Goal: Task Accomplishment & Management: Complete application form

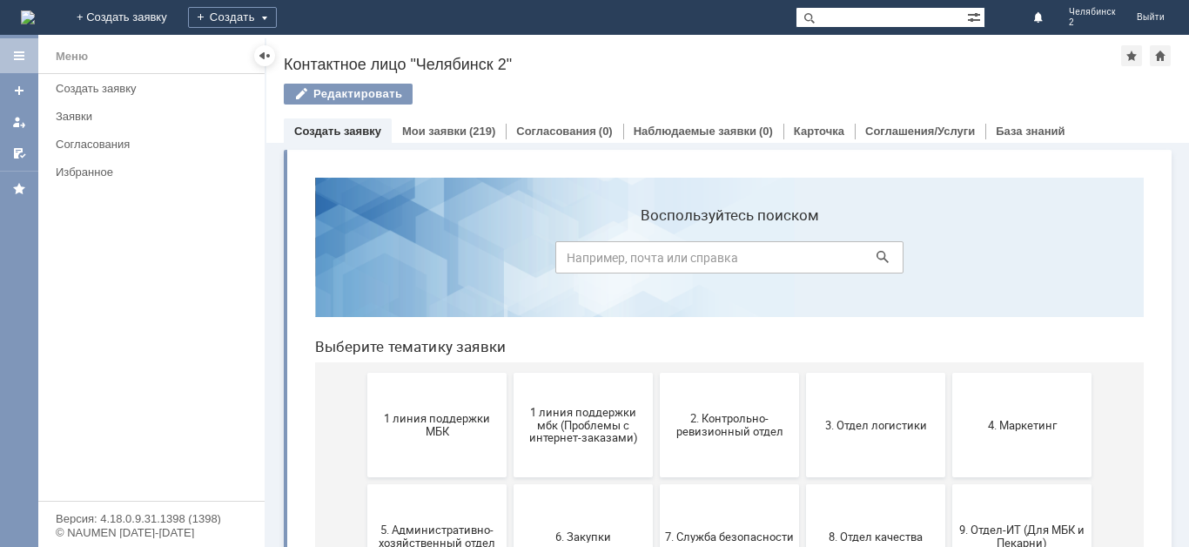
click at [357, 134] on link "Создать заявку" at bounding box center [337, 130] width 87 height 13
click at [277, 15] on div "Создать" at bounding box center [232, 17] width 89 height 21
click at [353, 134] on link "Создать заявку" at bounding box center [337, 130] width 87 height 13
click at [348, 133] on link "Создать заявку" at bounding box center [337, 130] width 87 height 13
click at [277, 15] on div "Создать" at bounding box center [232, 17] width 89 height 21
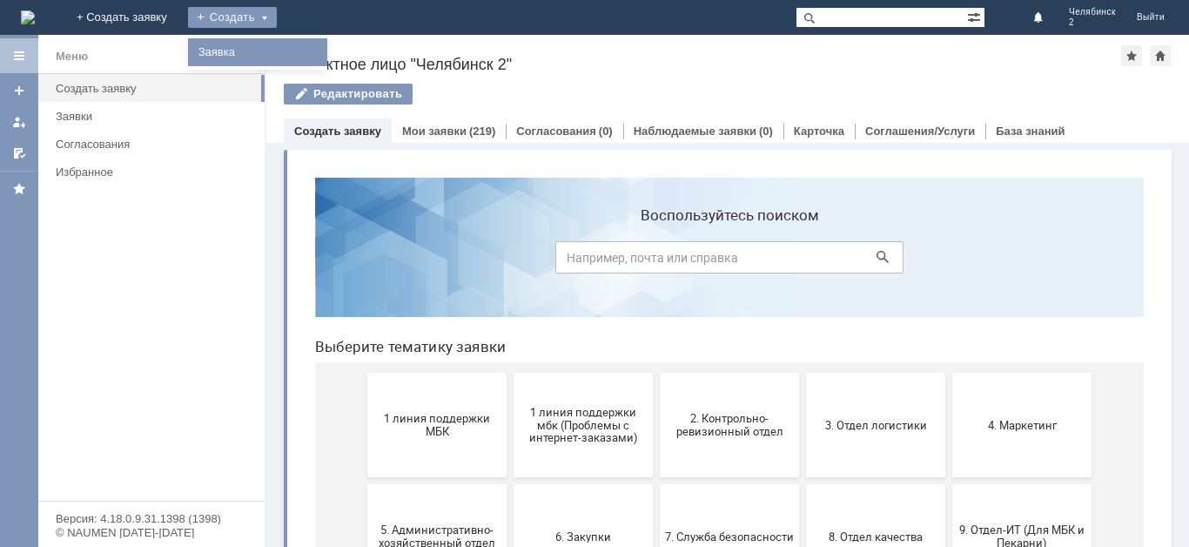
click at [324, 47] on link "Заявка" at bounding box center [257, 52] width 132 height 21
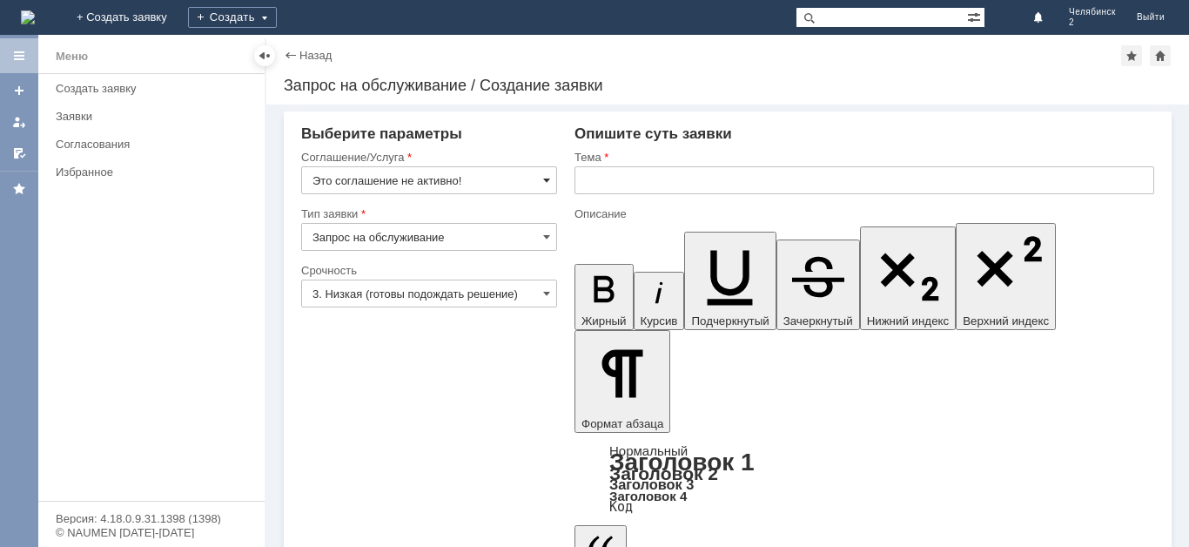
click at [550, 179] on span at bounding box center [546, 180] width 7 height 14
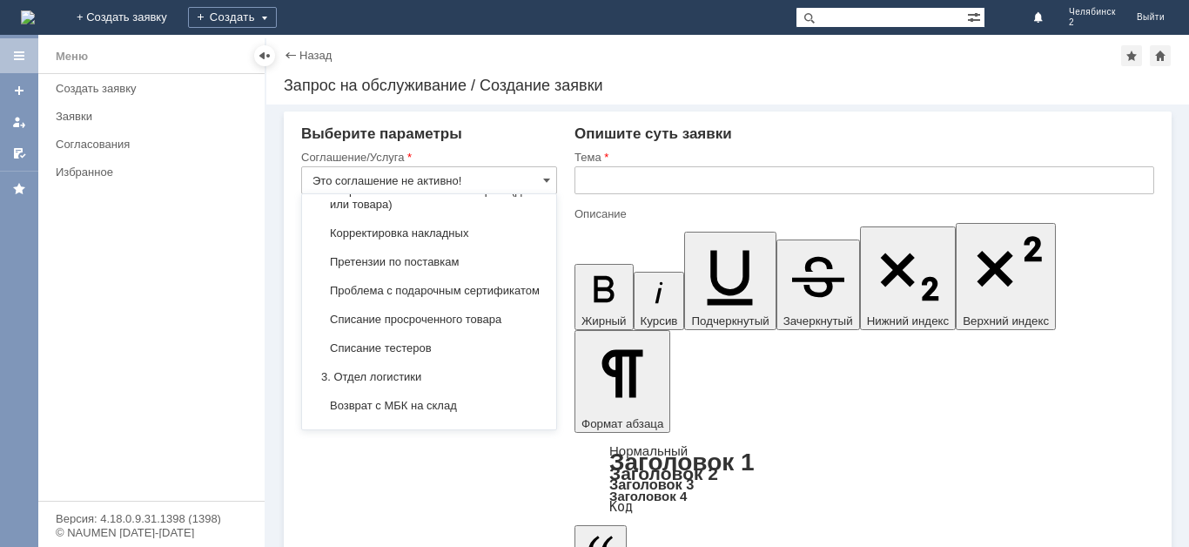
scroll to position [348, 0]
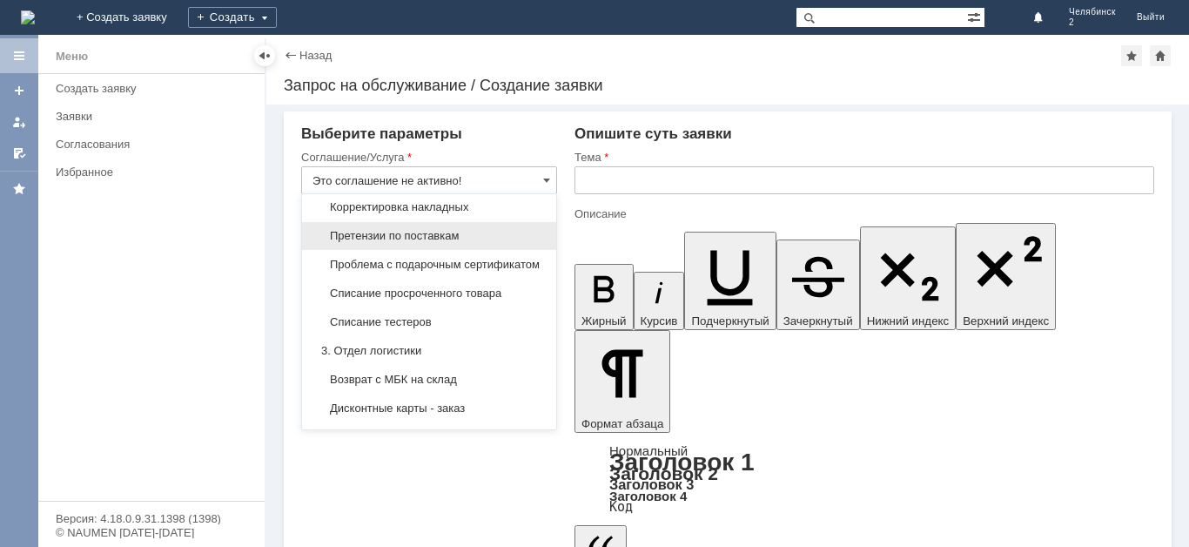
click at [456, 243] on span "Претензии по поставкам" at bounding box center [428, 236] width 233 height 14
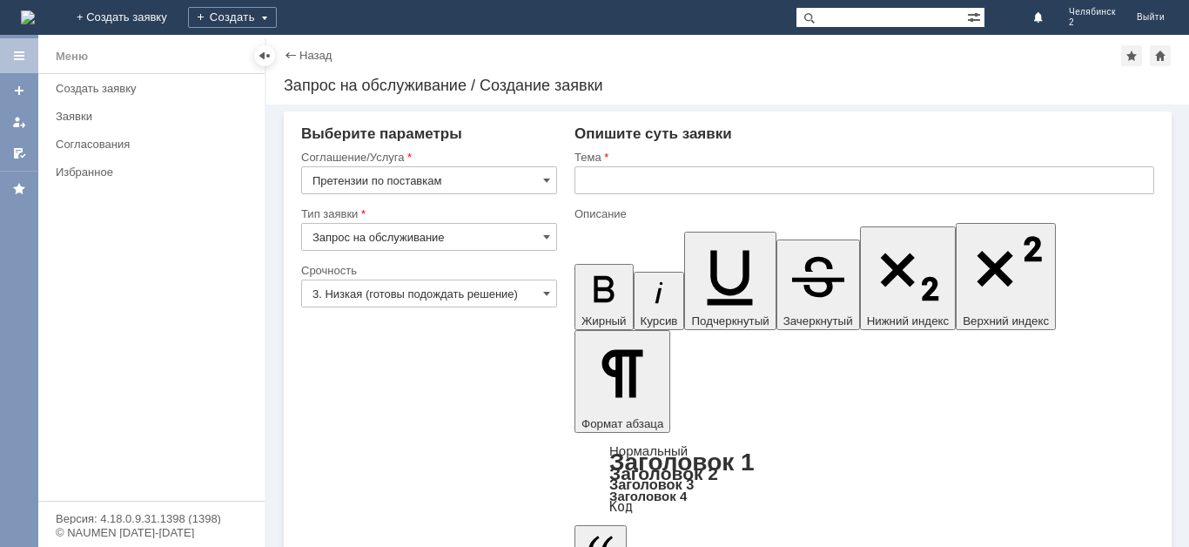
type input "Претензии по поставкам"
click at [546, 294] on span at bounding box center [546, 293] width 7 height 14
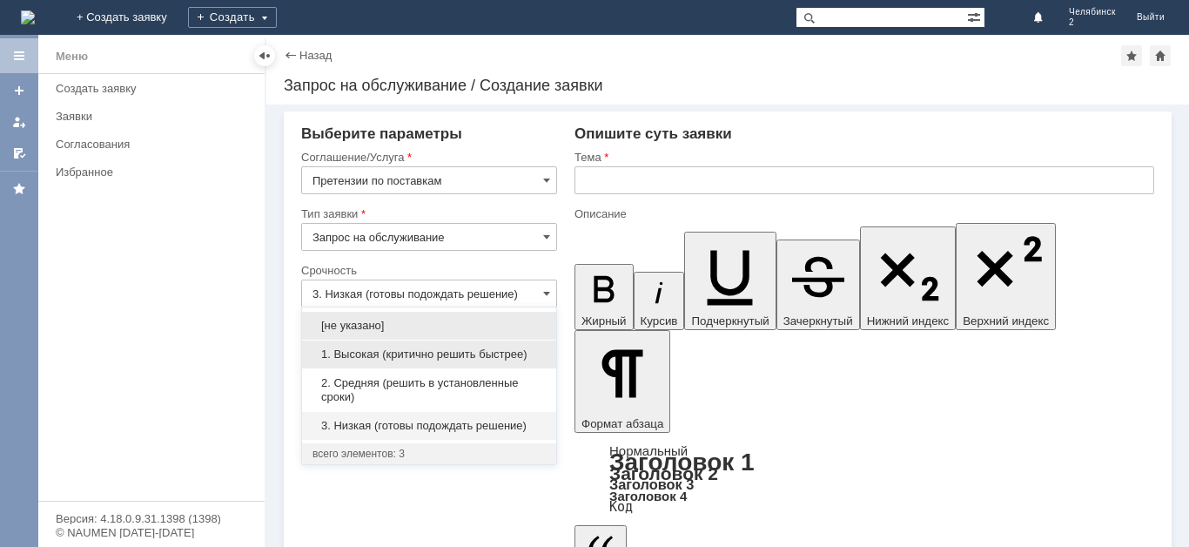
click at [417, 353] on span "1. Высокая (критично решить быстрее)" at bounding box center [428, 354] width 233 height 14
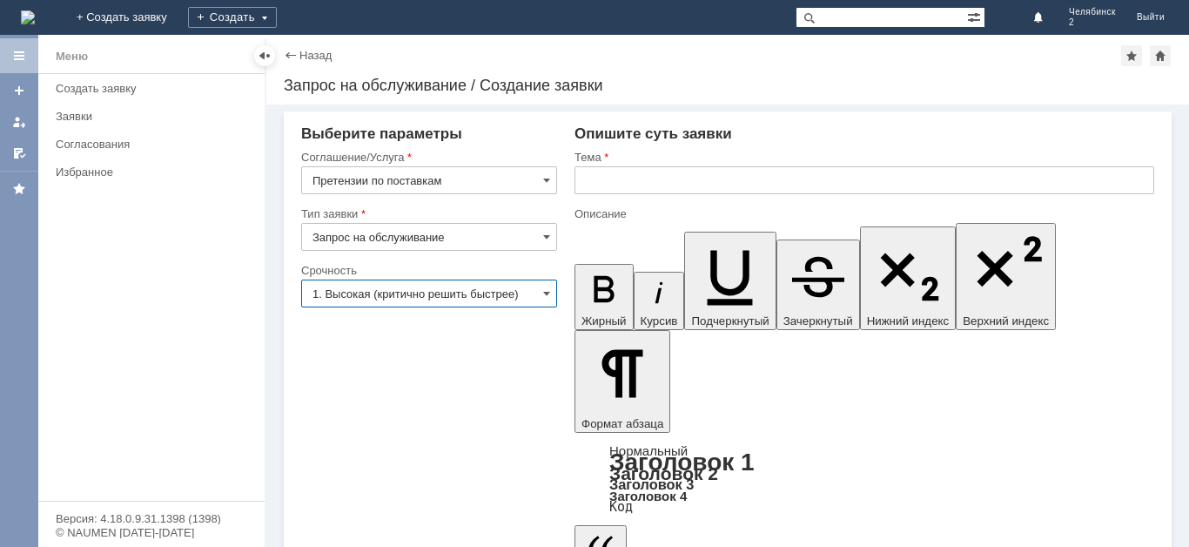
type input "1. Высокая (критично решить быстрее)"
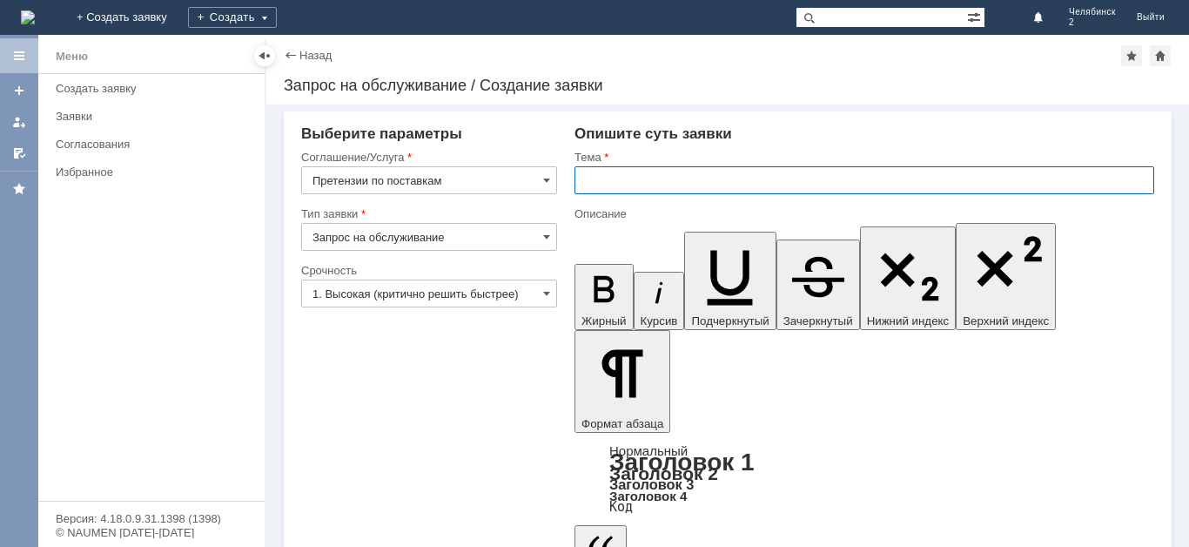
click at [587, 184] on input "text" at bounding box center [864, 180] width 580 height 28
click at [731, 185] on input "Акт расхождение по порставке" at bounding box center [864, 180] width 580 height 28
click at [713, 181] on input "Акт расхождение по порставке" at bounding box center [864, 180] width 580 height 28
click at [715, 183] on input "Акт расхождение по порставке" at bounding box center [864, 180] width 580 height 28
type input "Акт расхождение по поставке"
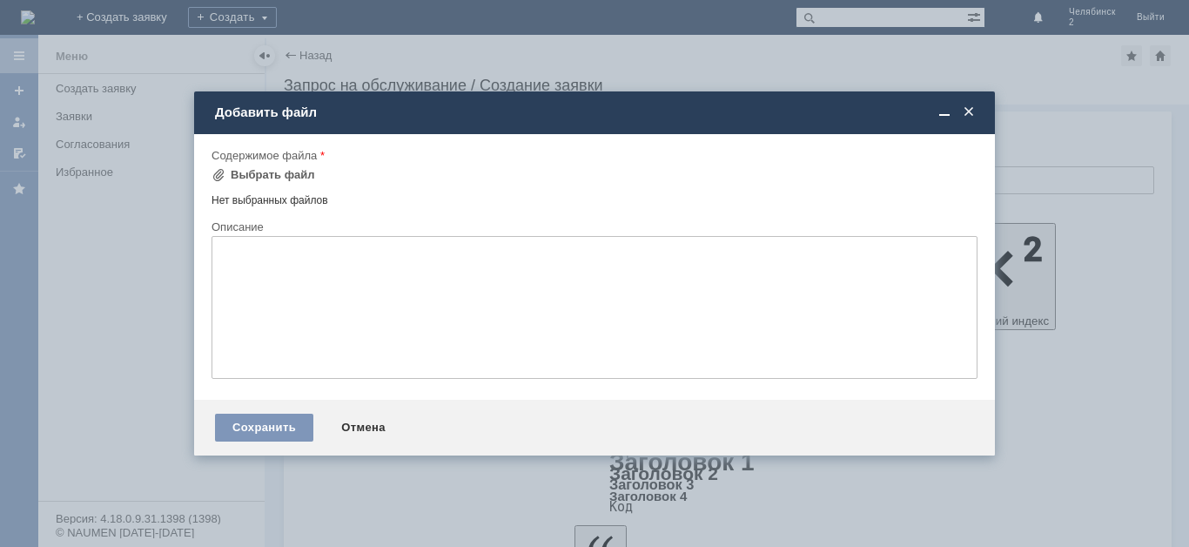
click at [972, 110] on span at bounding box center [968, 112] width 17 height 16
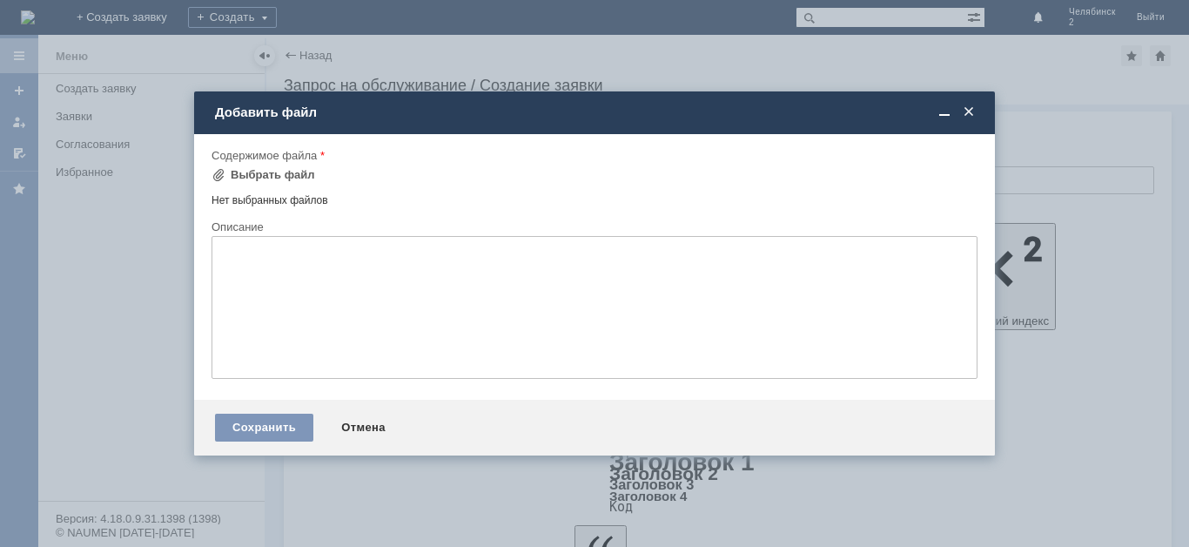
click at [970, 115] on span at bounding box center [968, 112] width 17 height 16
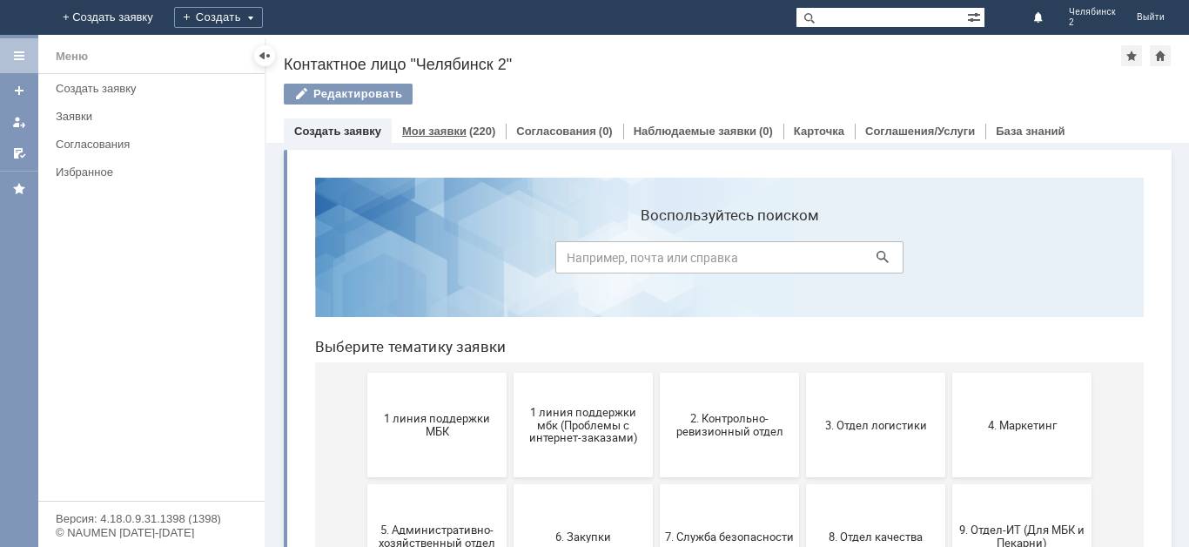
click at [469, 129] on div "(220)" at bounding box center [482, 130] width 26 height 13
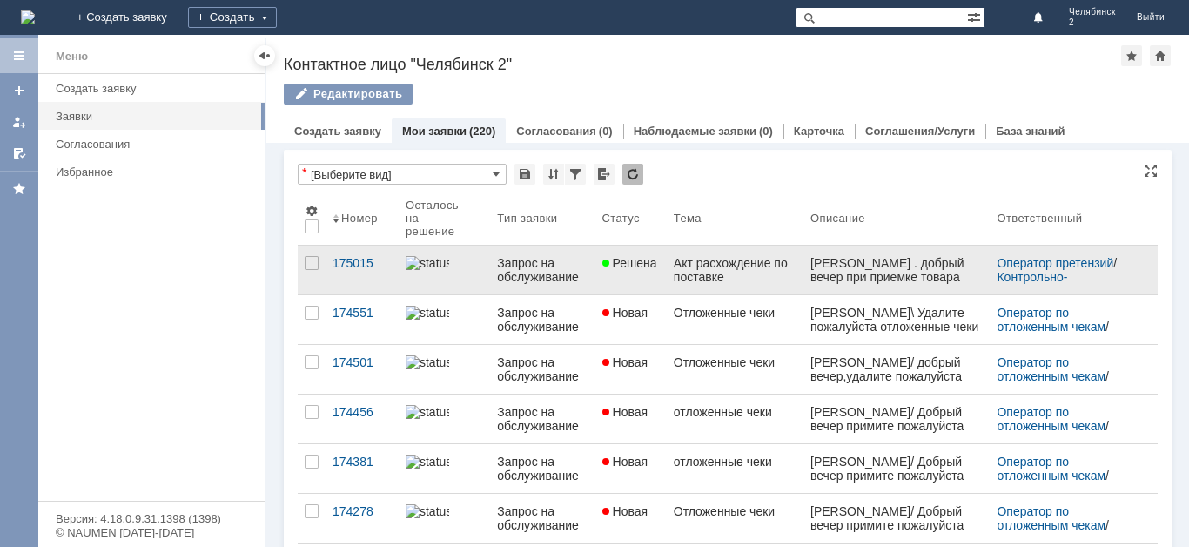
click at [673, 271] on link "Акт расхождение по поставке" at bounding box center [735, 269] width 137 height 49
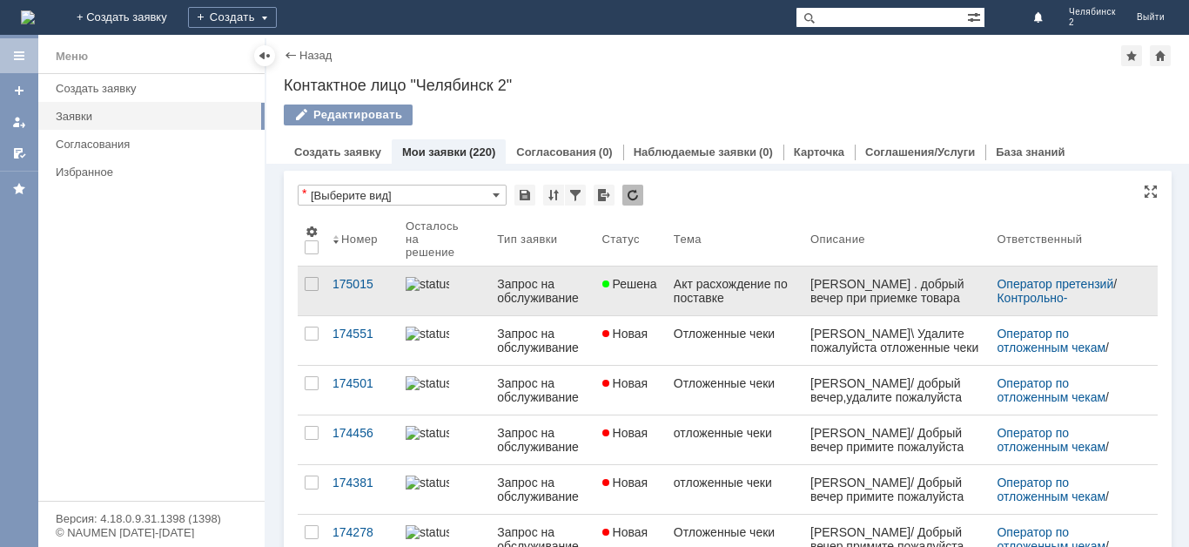
click at [715, 290] on div "Акт расхождение по поставке" at bounding box center [735, 291] width 123 height 28
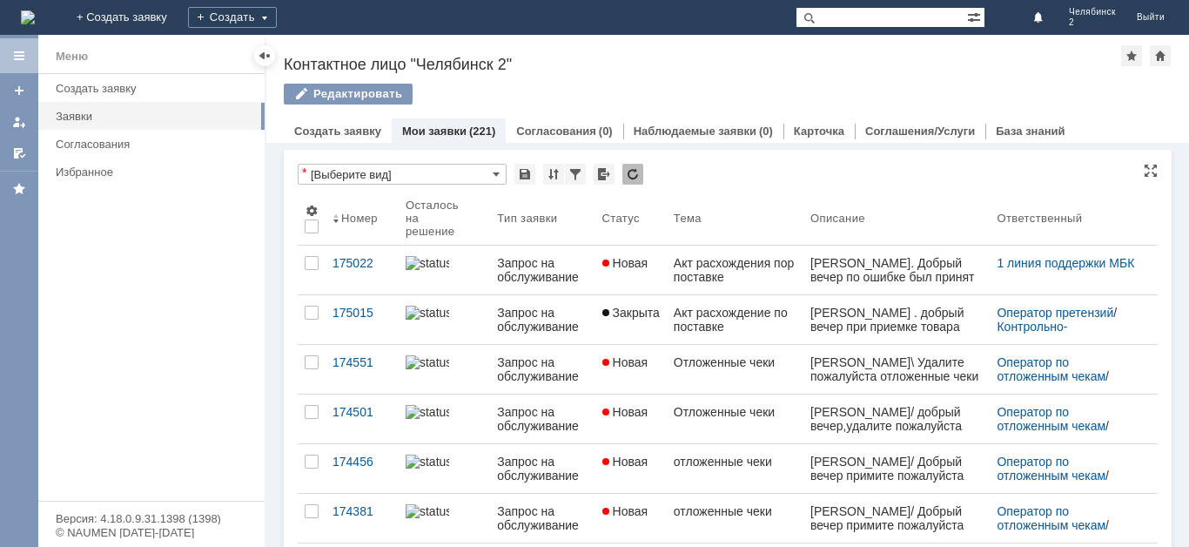
click at [460, 131] on link "Мои заявки" at bounding box center [434, 130] width 64 height 13
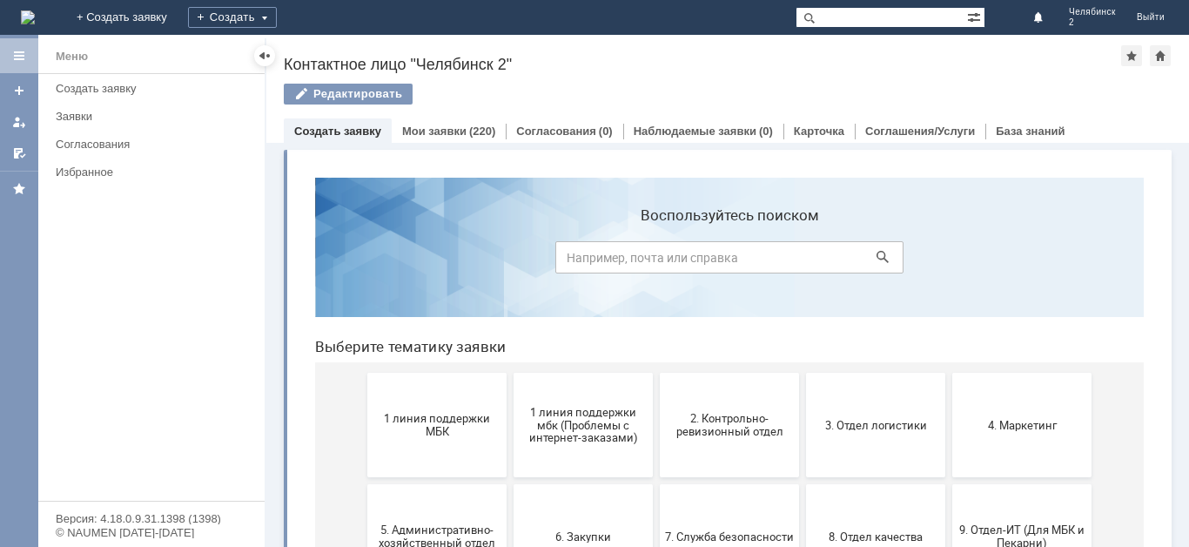
click at [353, 135] on link "Создать заявку" at bounding box center [337, 130] width 87 height 13
click at [277, 19] on div "Создать" at bounding box center [232, 17] width 89 height 21
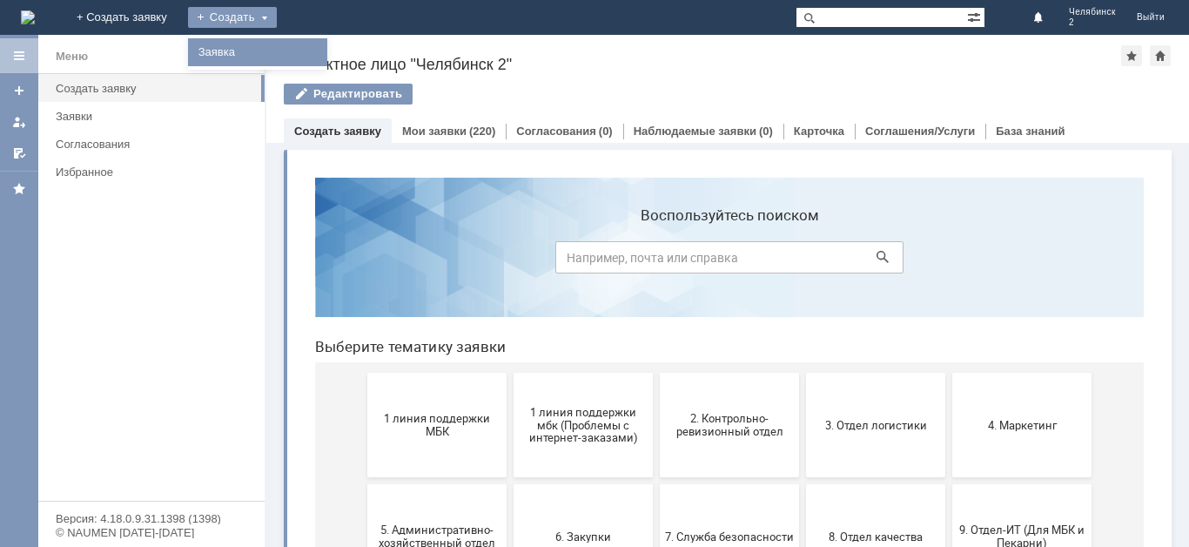
click at [324, 56] on link "Заявка" at bounding box center [257, 52] width 132 height 21
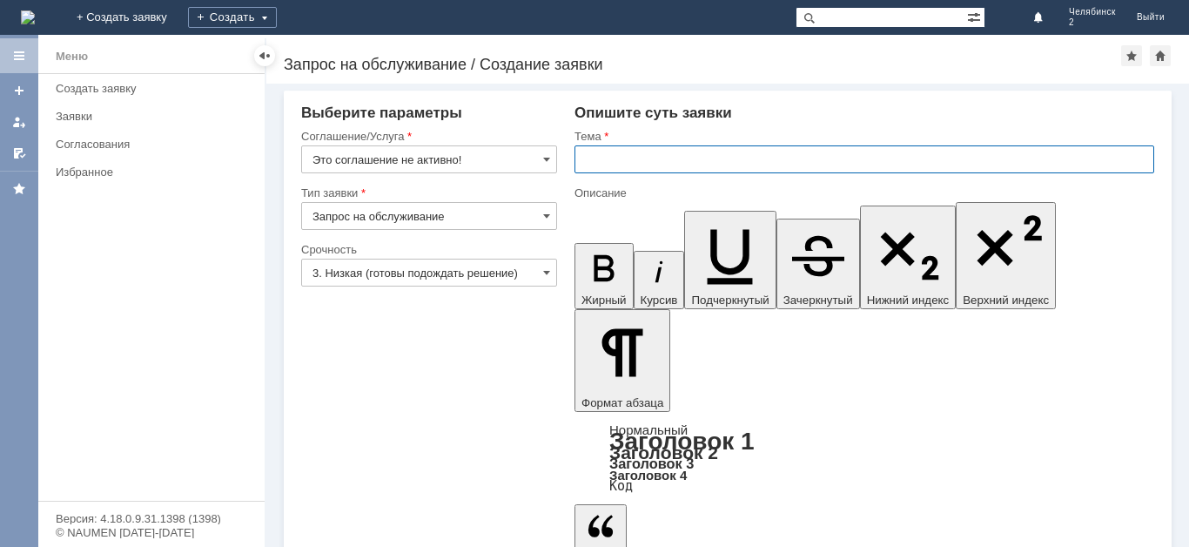
click at [619, 167] on input "text" at bounding box center [864, 159] width 580 height 28
click at [722, 163] on input "Акт расхождения пор порставке" at bounding box center [864, 159] width 580 height 28
type input "Акт расхождения пор поставке"
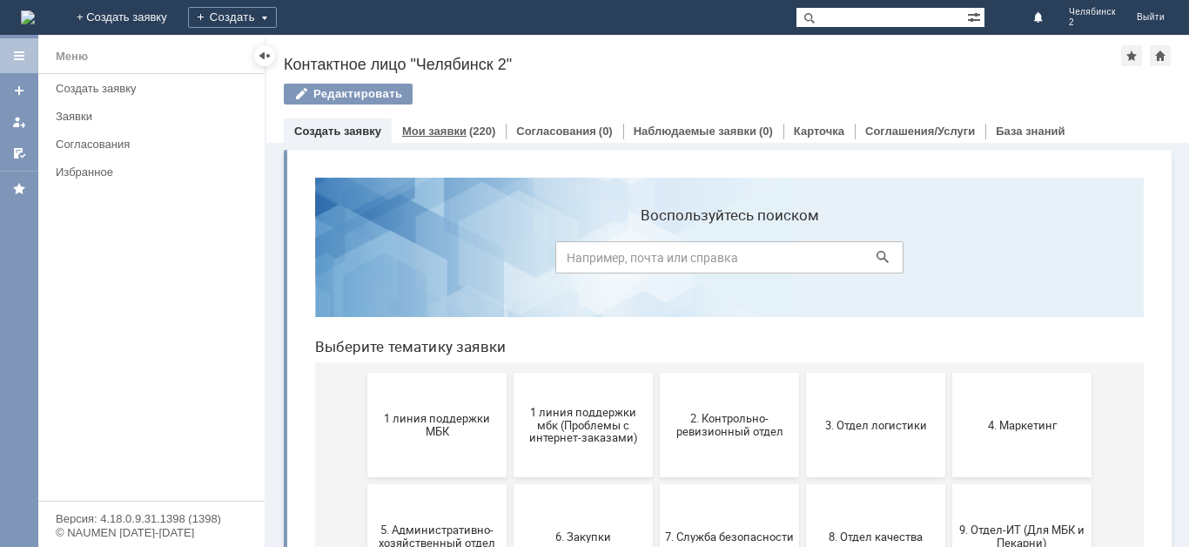
click at [464, 129] on div "Мои заявки (220)" at bounding box center [448, 130] width 93 height 11
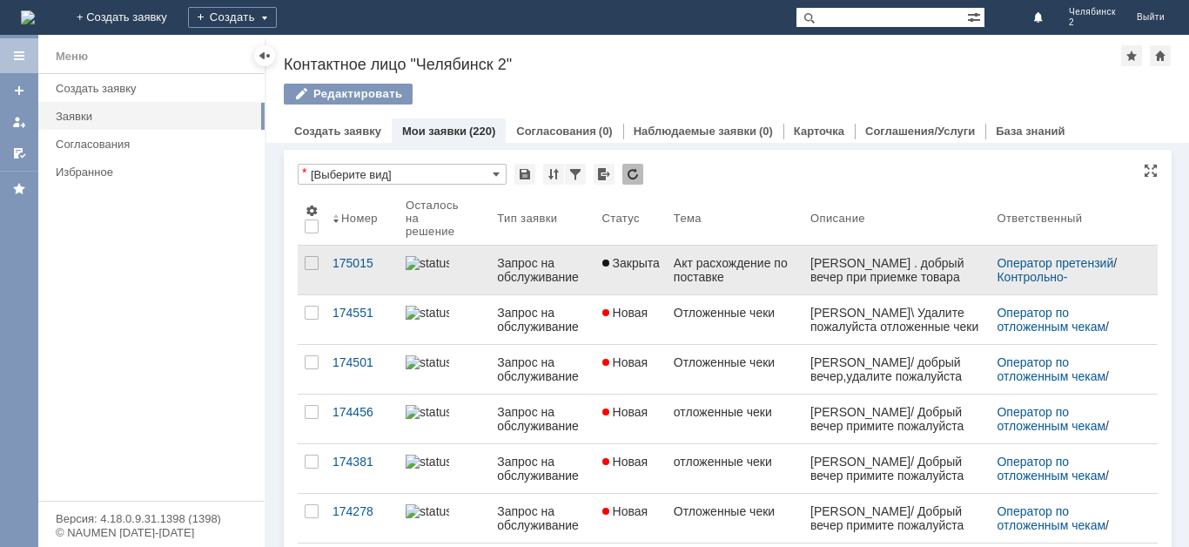
click at [699, 278] on div "Акт расхождение по поставке" at bounding box center [735, 270] width 123 height 28
click at [604, 274] on link "Новая" at bounding box center [630, 269] width 71 height 49
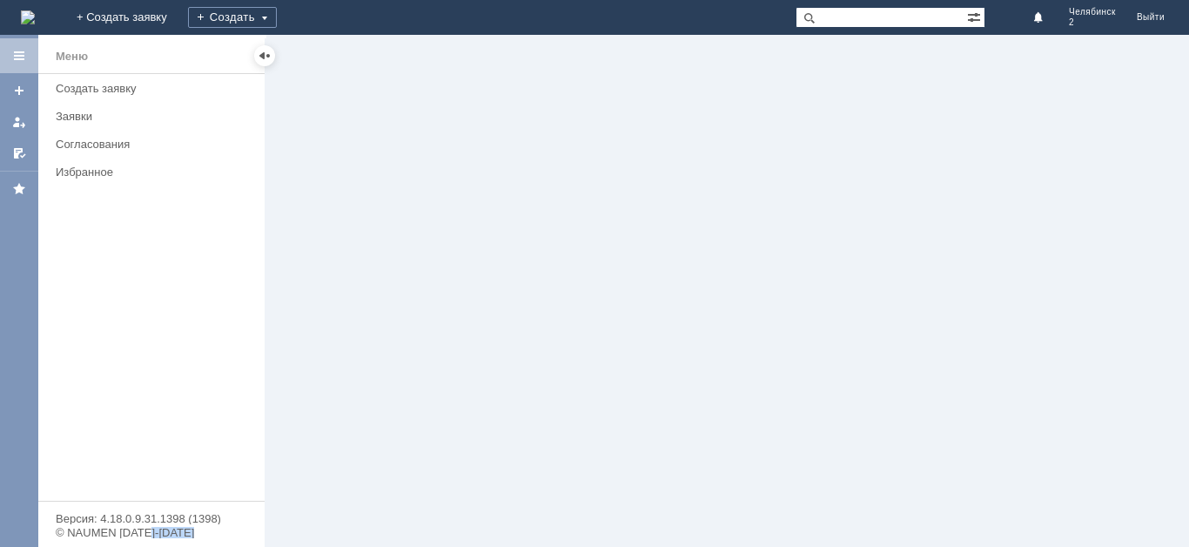
click at [604, 274] on div at bounding box center [727, 291] width 923 height 512
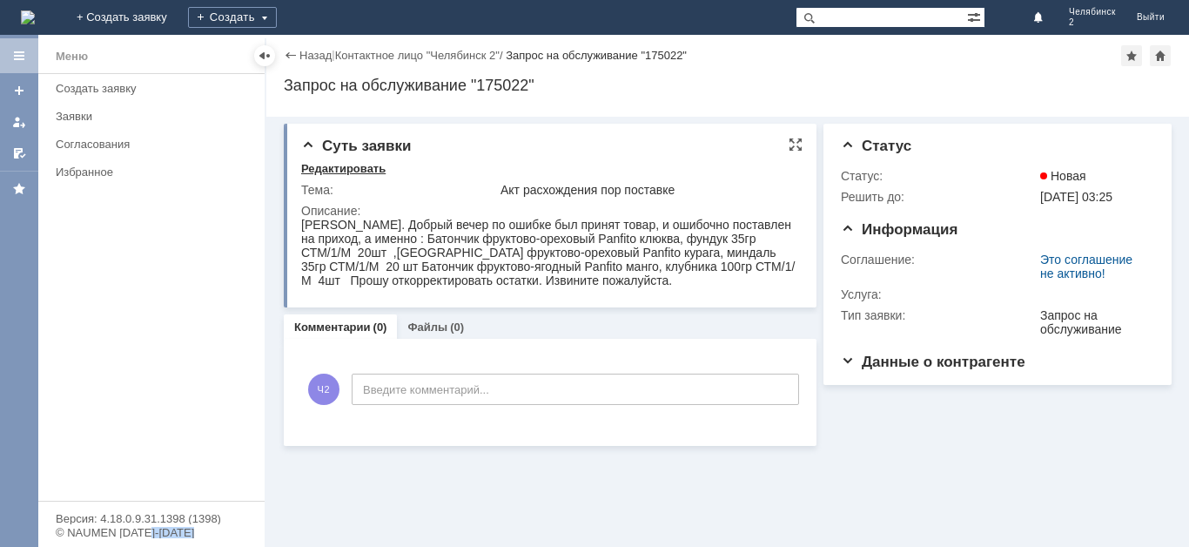
click at [364, 170] on div "Редактировать" at bounding box center [343, 169] width 84 height 14
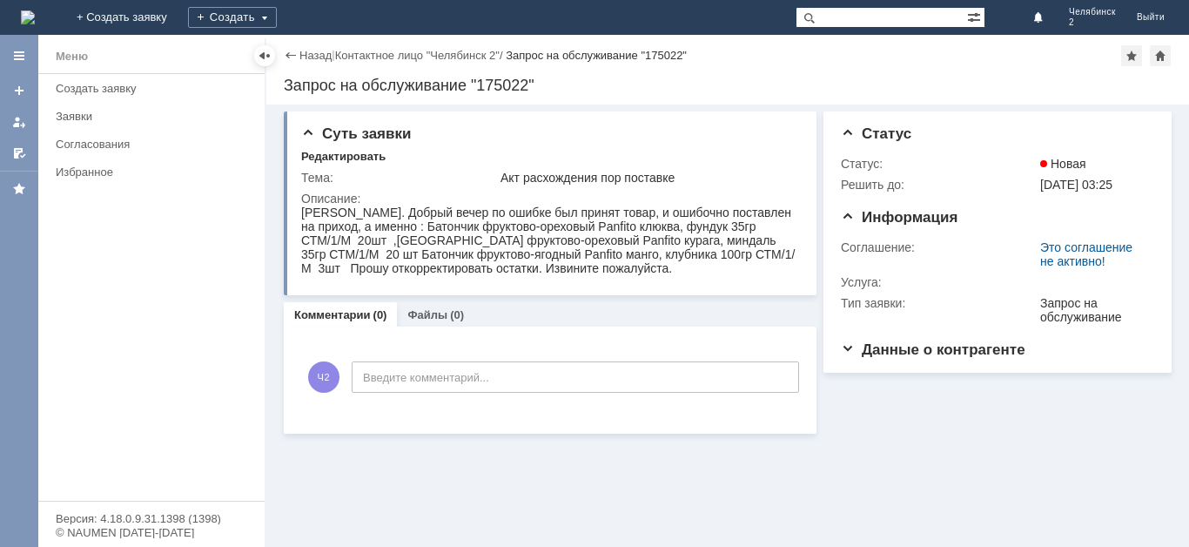
click at [0, 365] on div at bounding box center [19, 291] width 38 height 512
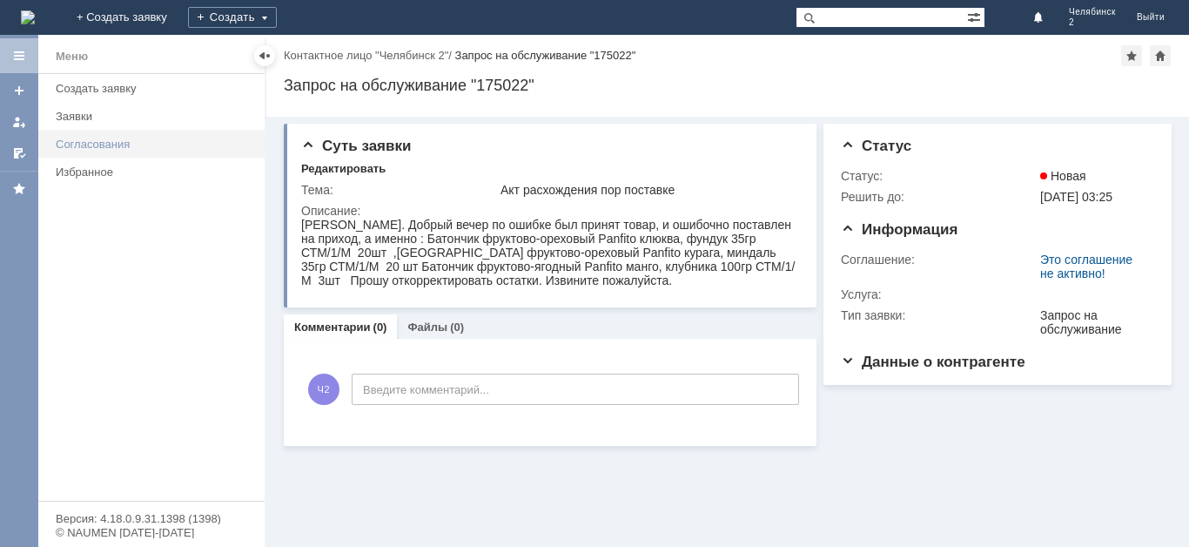
click at [144, 140] on div "Согласования" at bounding box center [155, 144] width 198 height 13
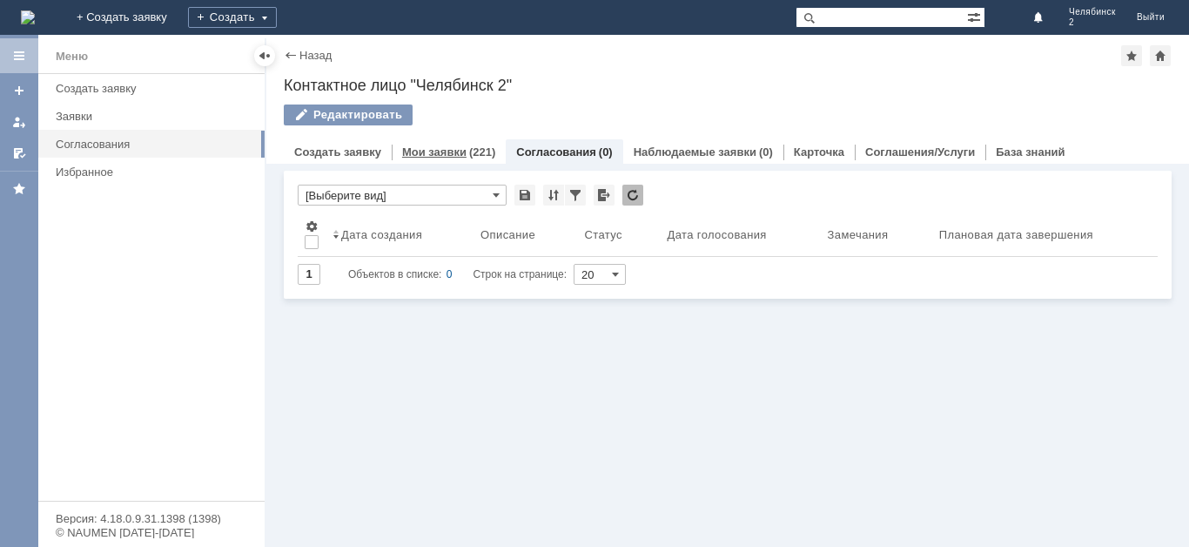
click at [423, 150] on link "Мои заявки" at bounding box center [434, 151] width 64 height 13
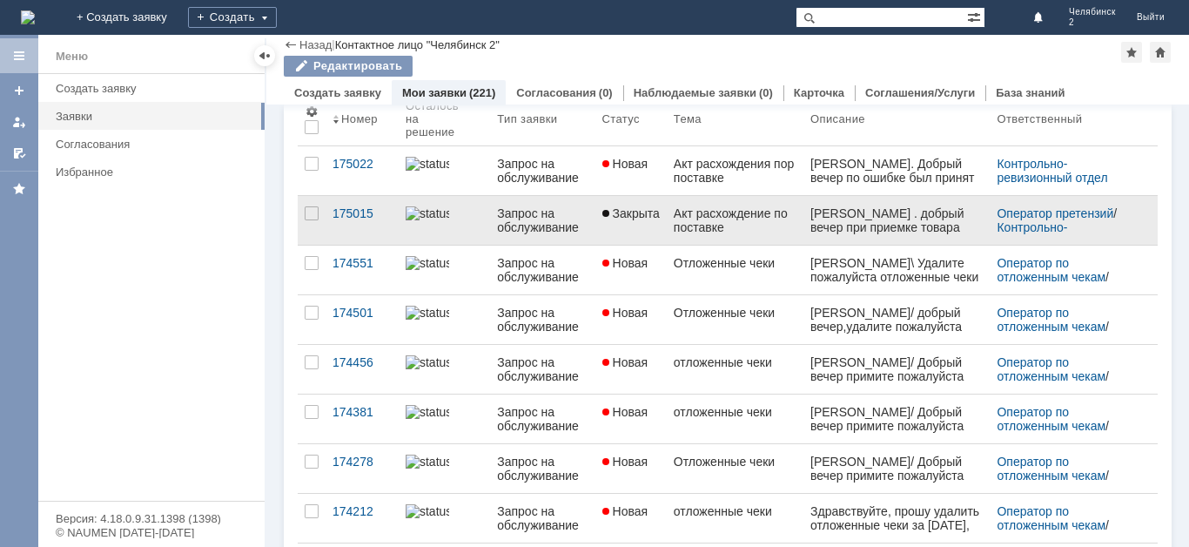
scroll to position [87, 0]
